Goal: Task Accomplishment & Management: Complete application form

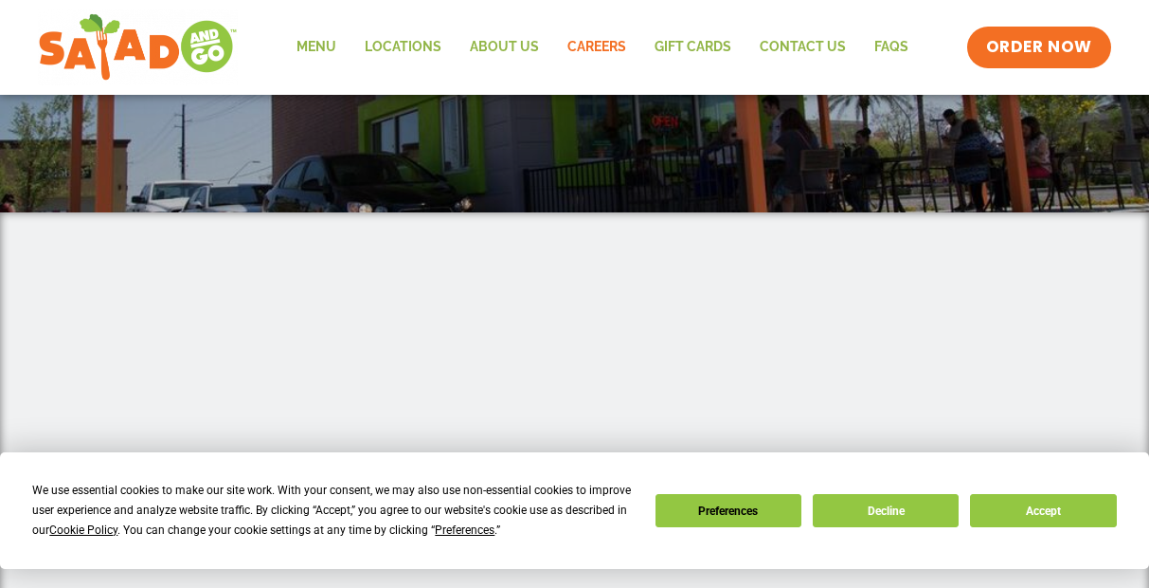
scroll to position [192, 0]
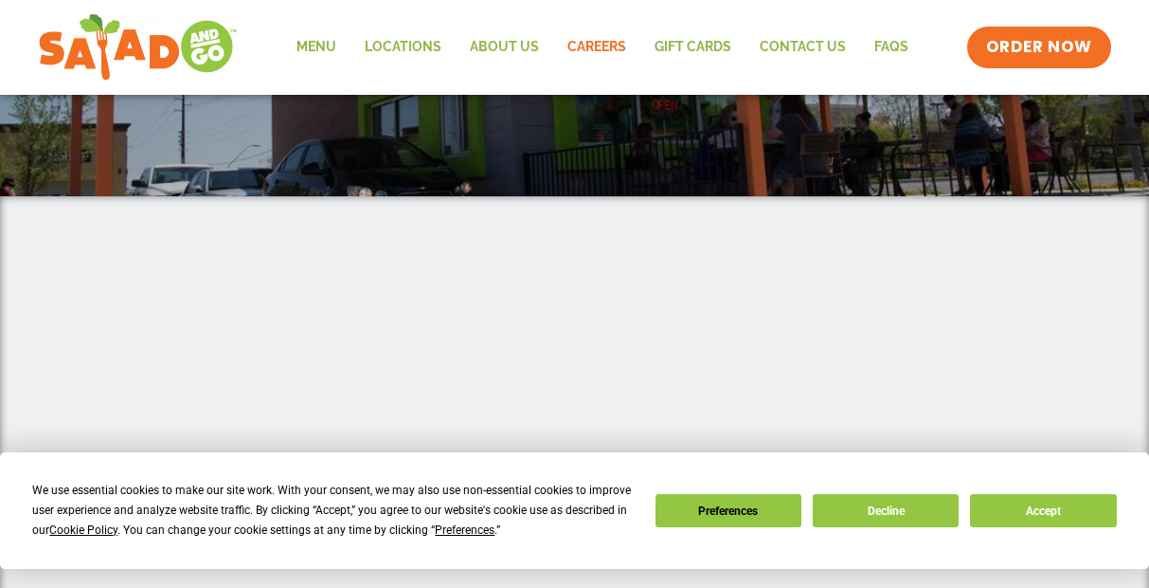
click at [1024, 498] on button "Accept" at bounding box center [1043, 510] width 146 height 33
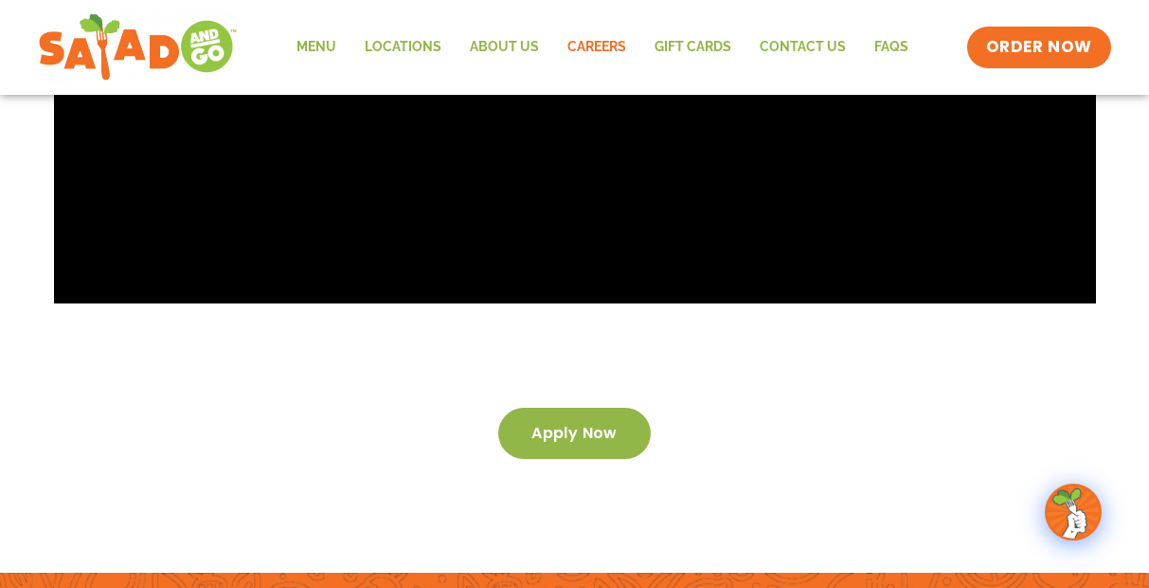
scroll to position [3081, 0]
click at [568, 426] on span "Apply now" at bounding box center [575, 432] width 86 height 13
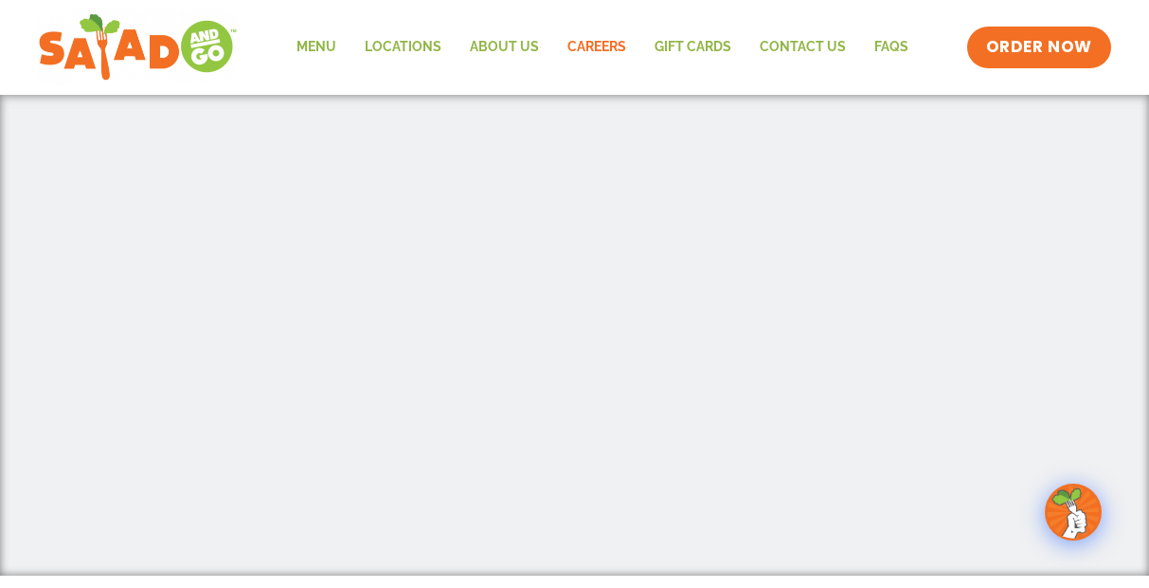
scroll to position [445, 0]
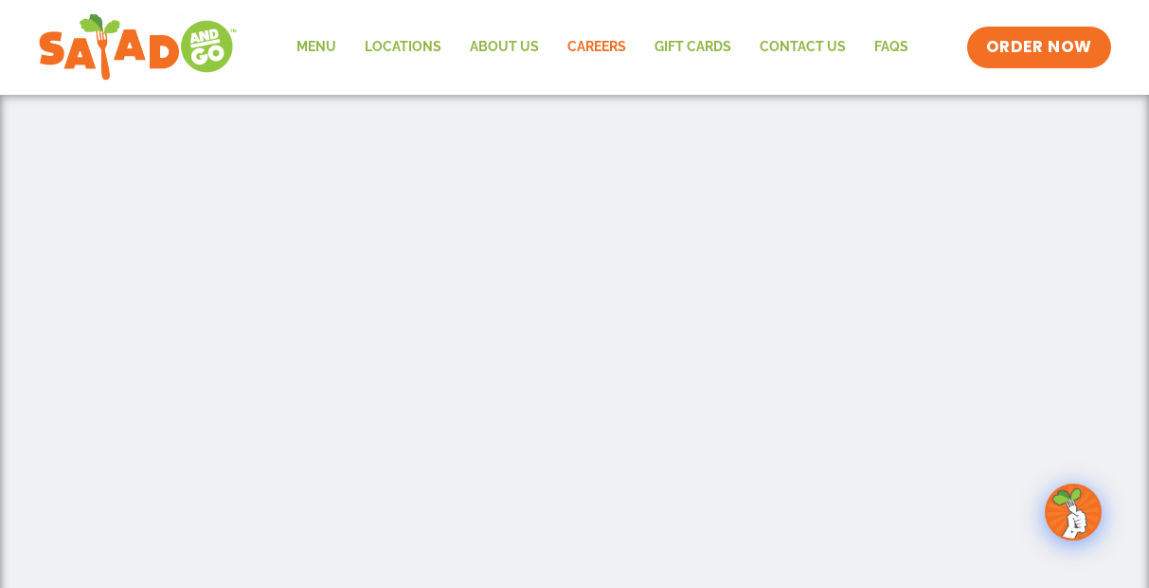
click at [597, 45] on link "Careers" at bounding box center [596, 48] width 87 height 44
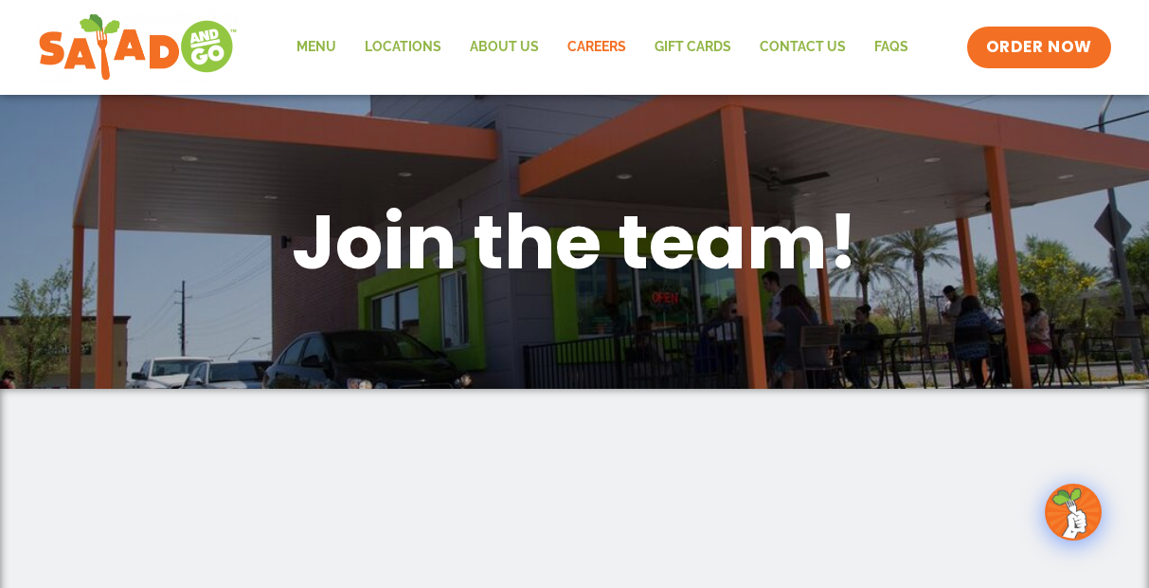
click at [1071, 517] on img at bounding box center [1073, 511] width 53 height 53
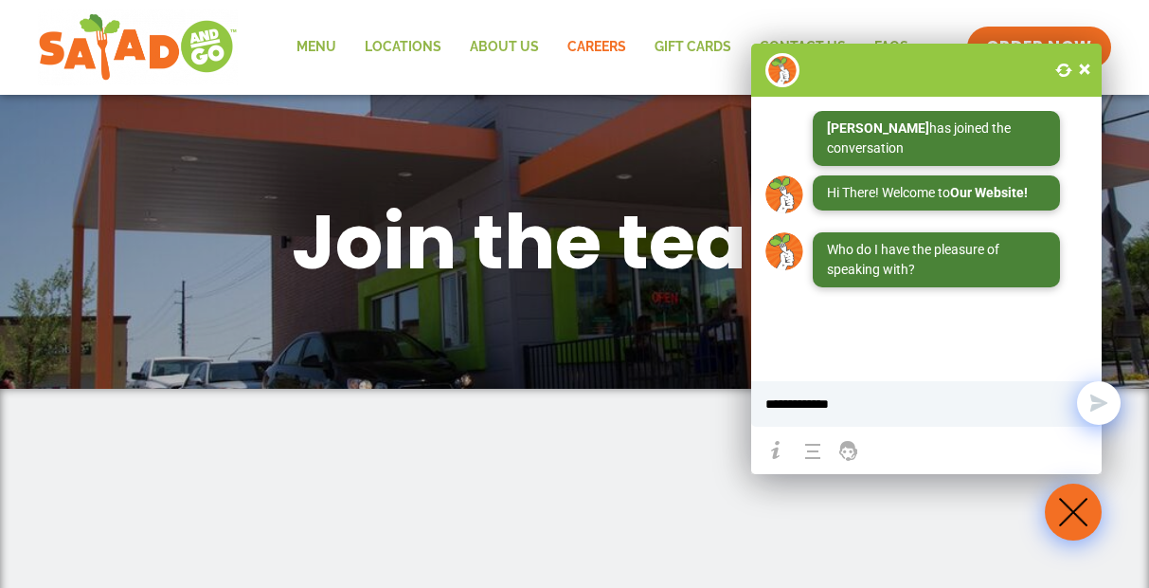
type input "**********"
drag, startPoint x: 980, startPoint y: 479, endPoint x: 1107, endPoint y: 409, distance: 145.1
click at [1107, 409] on button "Send" at bounding box center [1099, 403] width 44 height 44
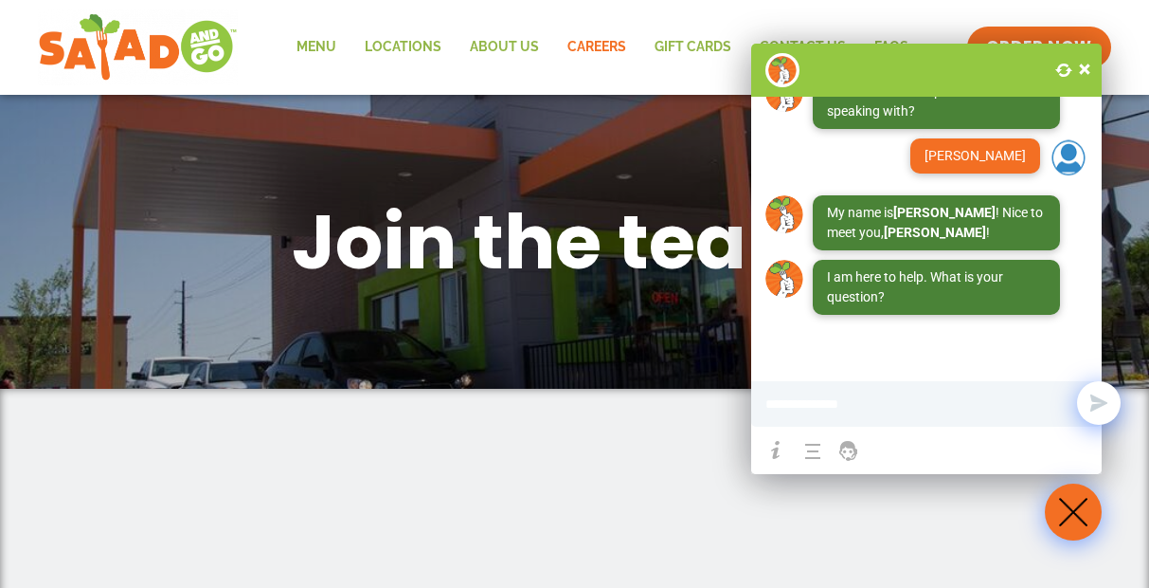
scroll to position [172, 0]
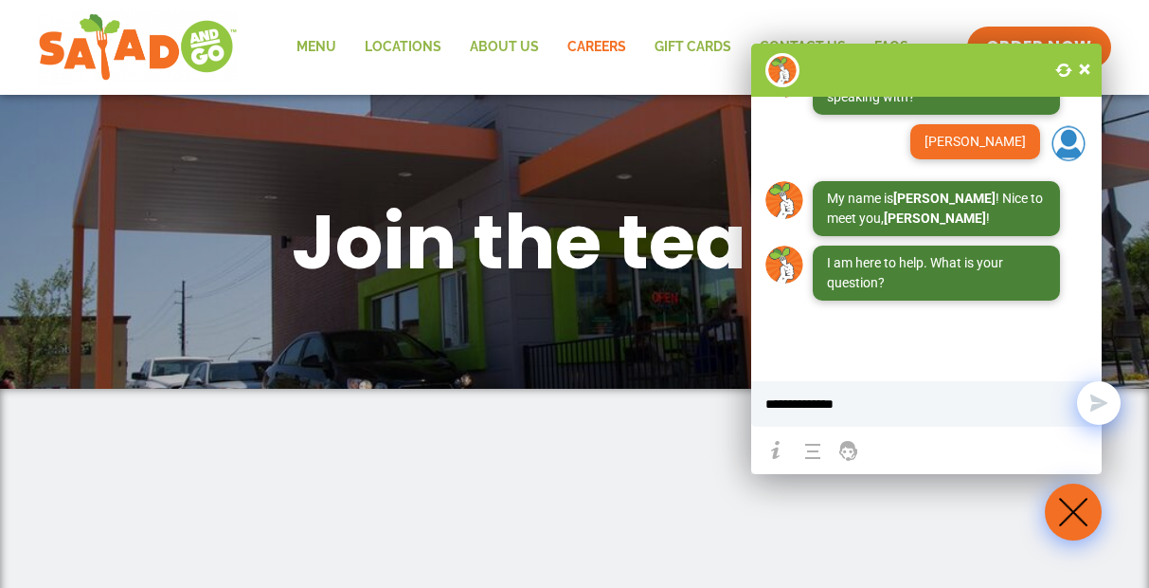
type input "**********"
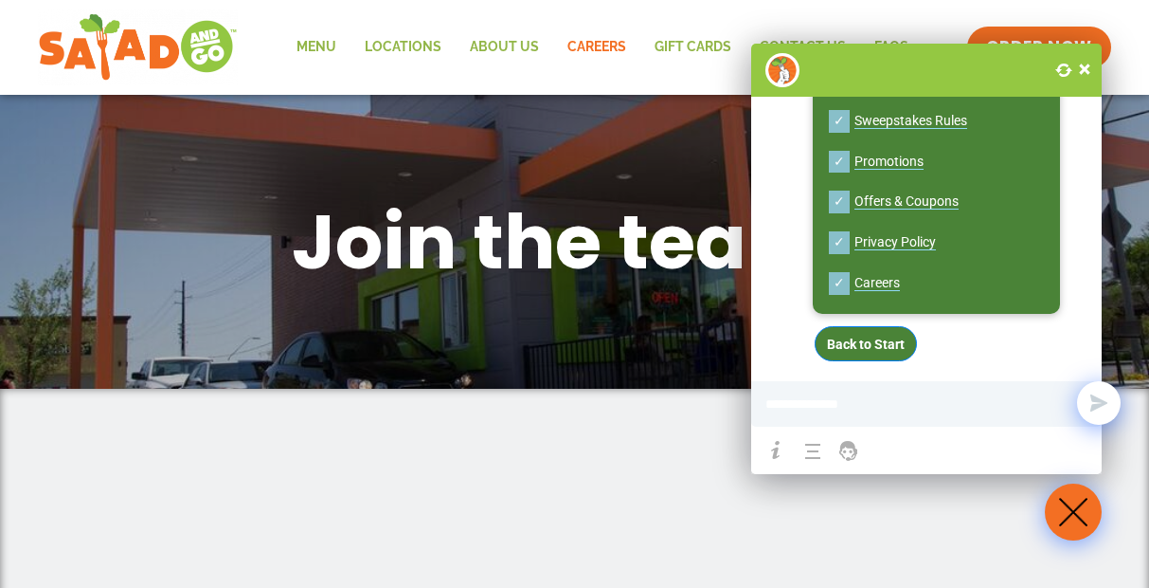
scroll to position [606, 0]
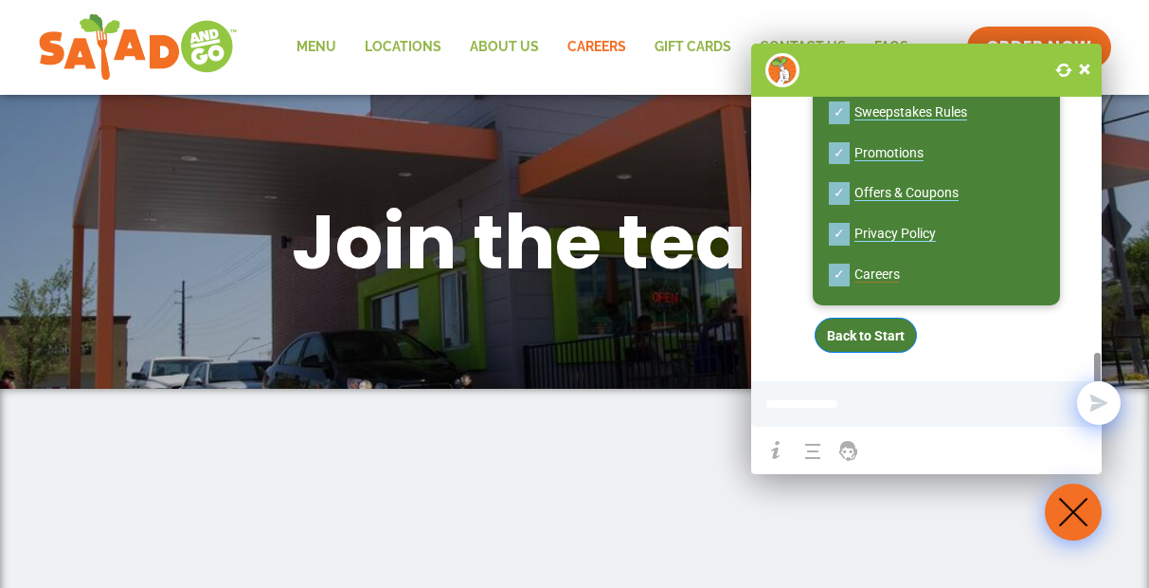
click at [883, 278] on p "✓ Careers" at bounding box center [934, 275] width 214 height 28
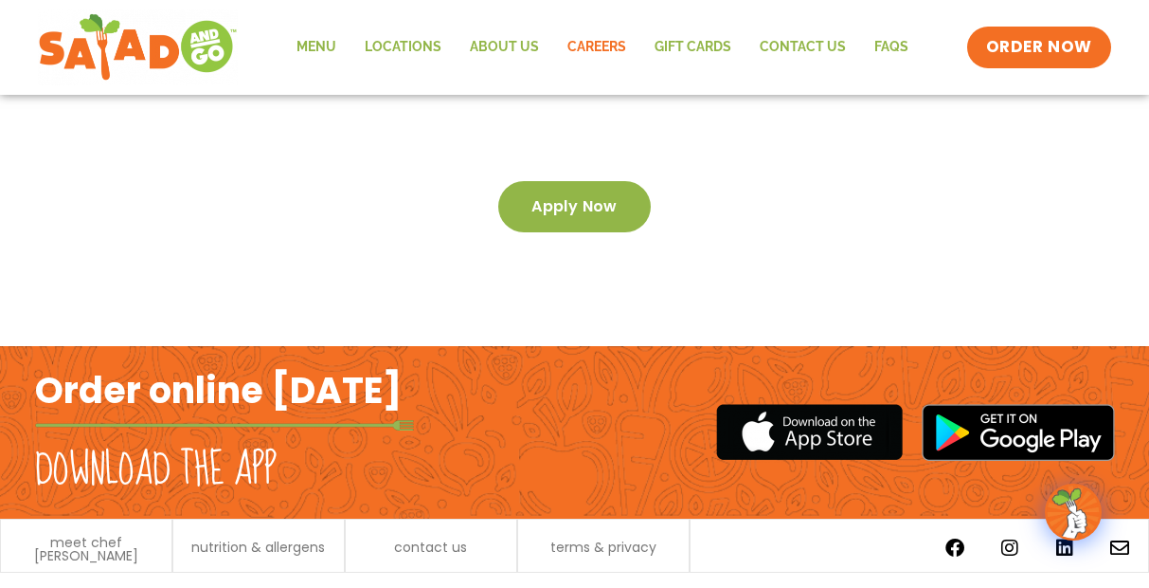
click at [534, 200] on span "Apply now" at bounding box center [575, 206] width 86 height 13
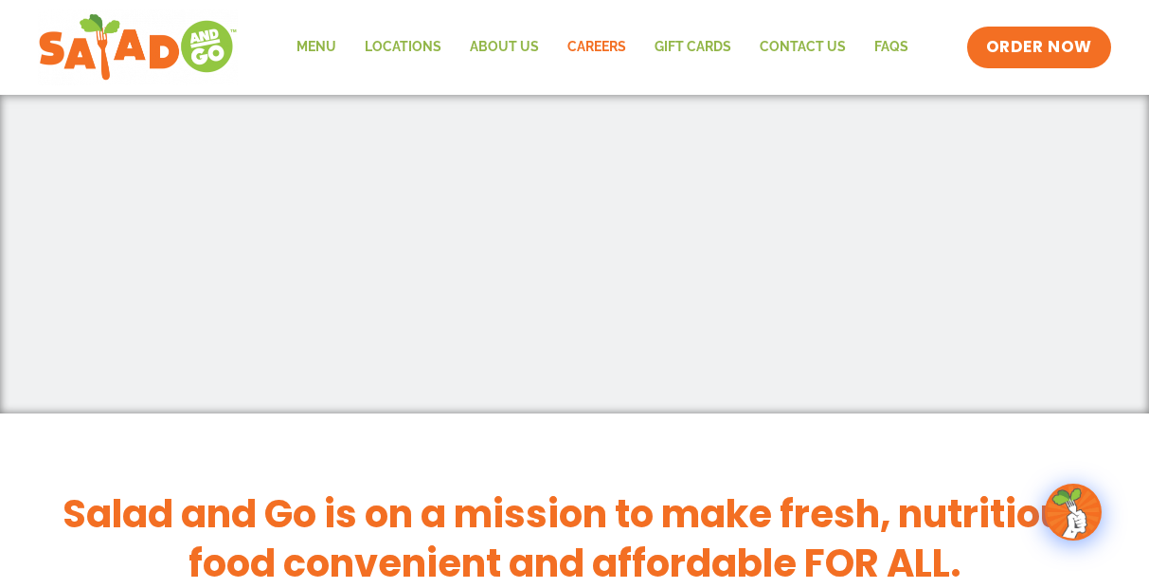
scroll to position [445, 0]
